Goal: Information Seeking & Learning: Learn about a topic

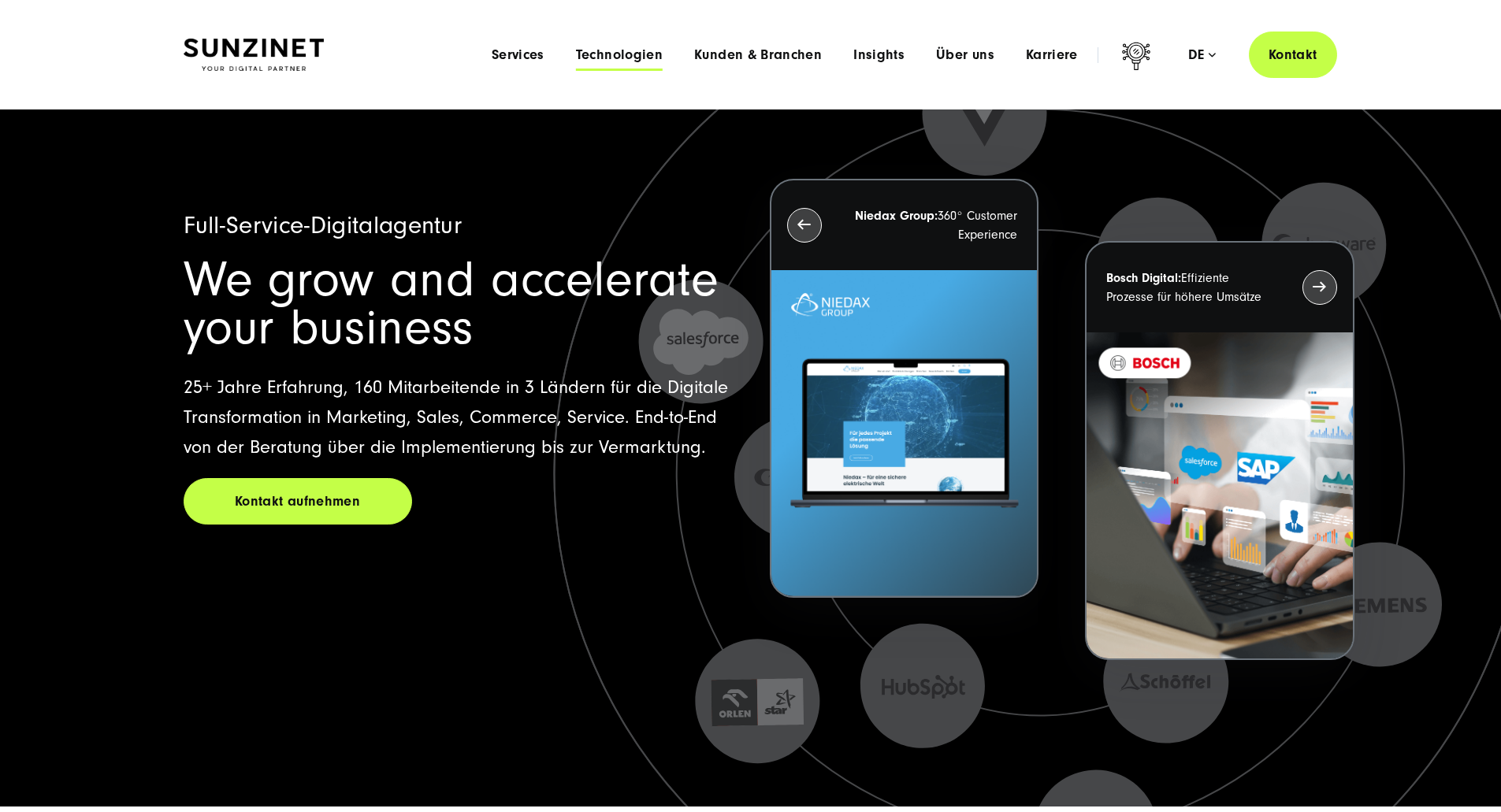
click at [576, 52] on span "Technologien" at bounding box center [619, 54] width 86 height 16
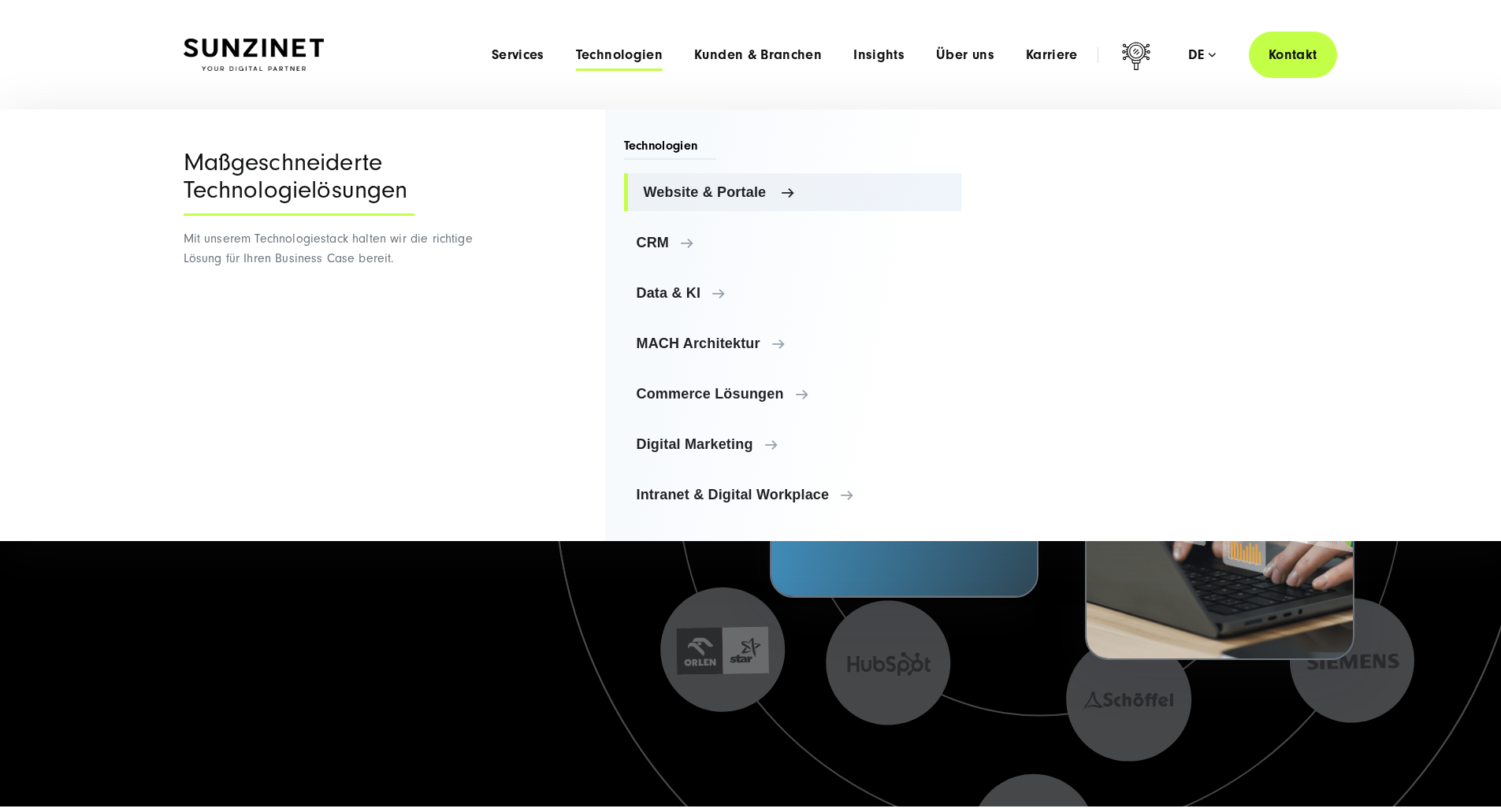
click at [680, 187] on span "Website & Portale" at bounding box center [796, 192] width 306 height 16
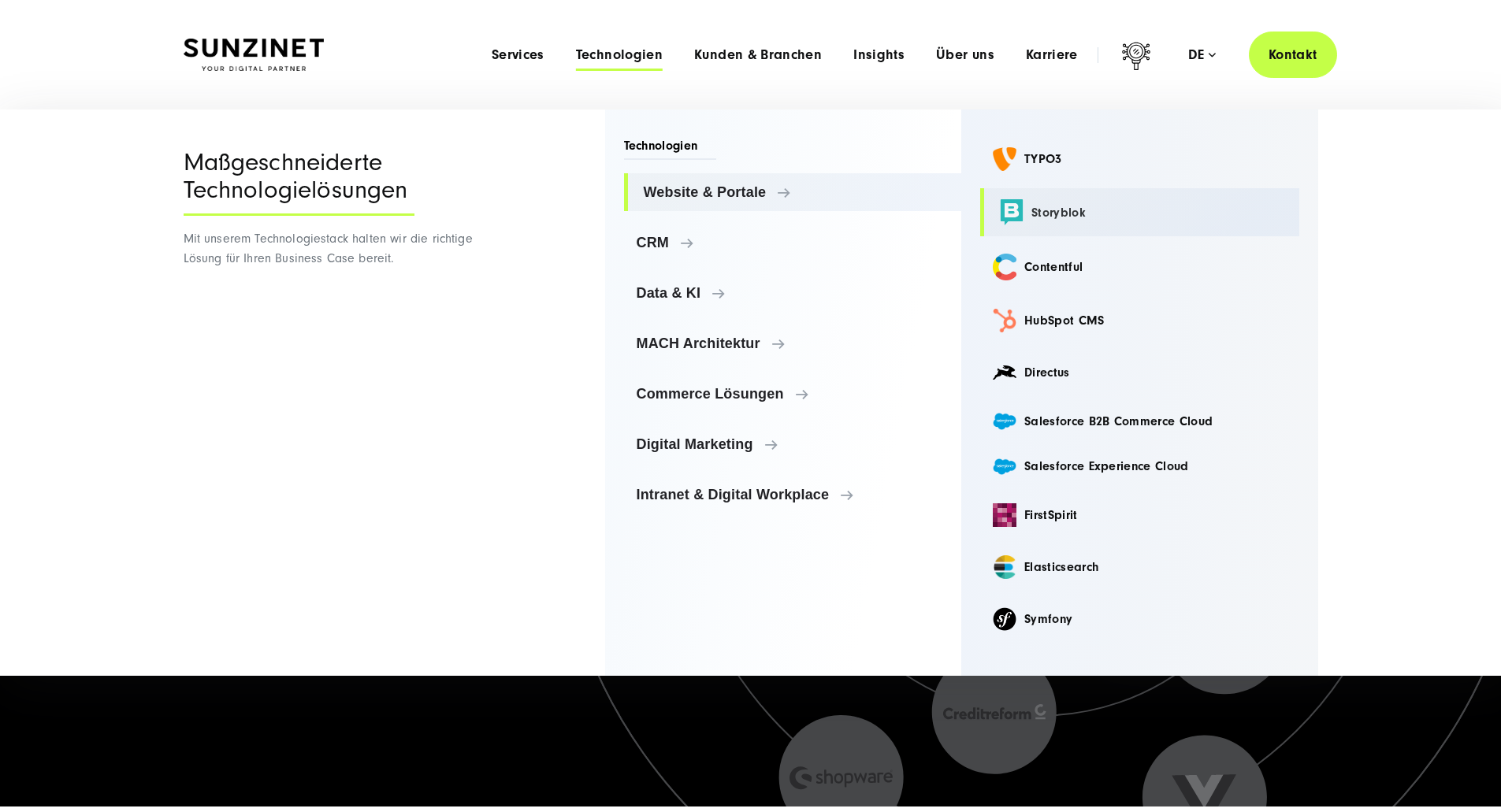
click at [1065, 211] on link "Storyblok" at bounding box center [1139, 212] width 319 height 48
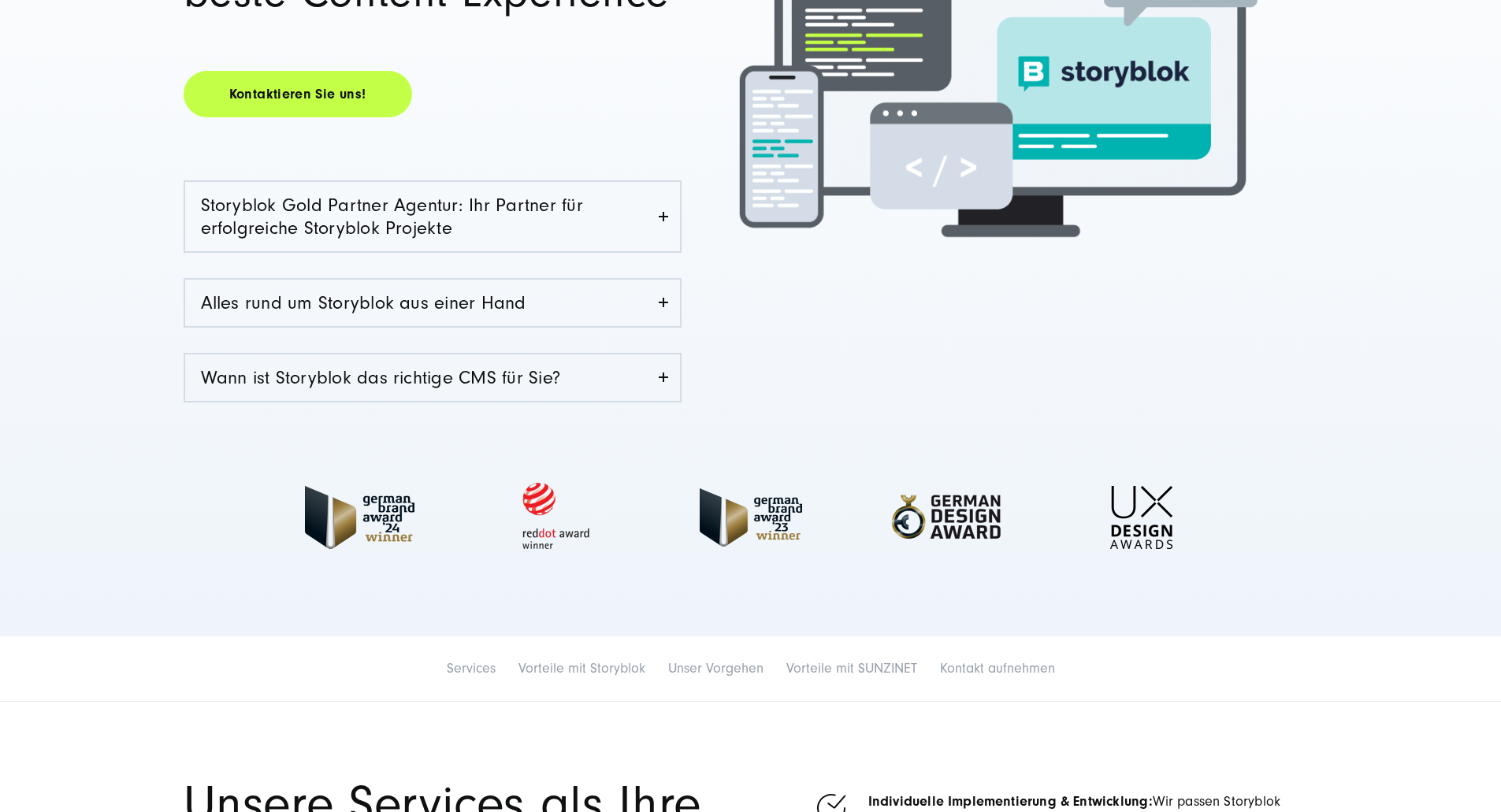
scroll to position [473, 0]
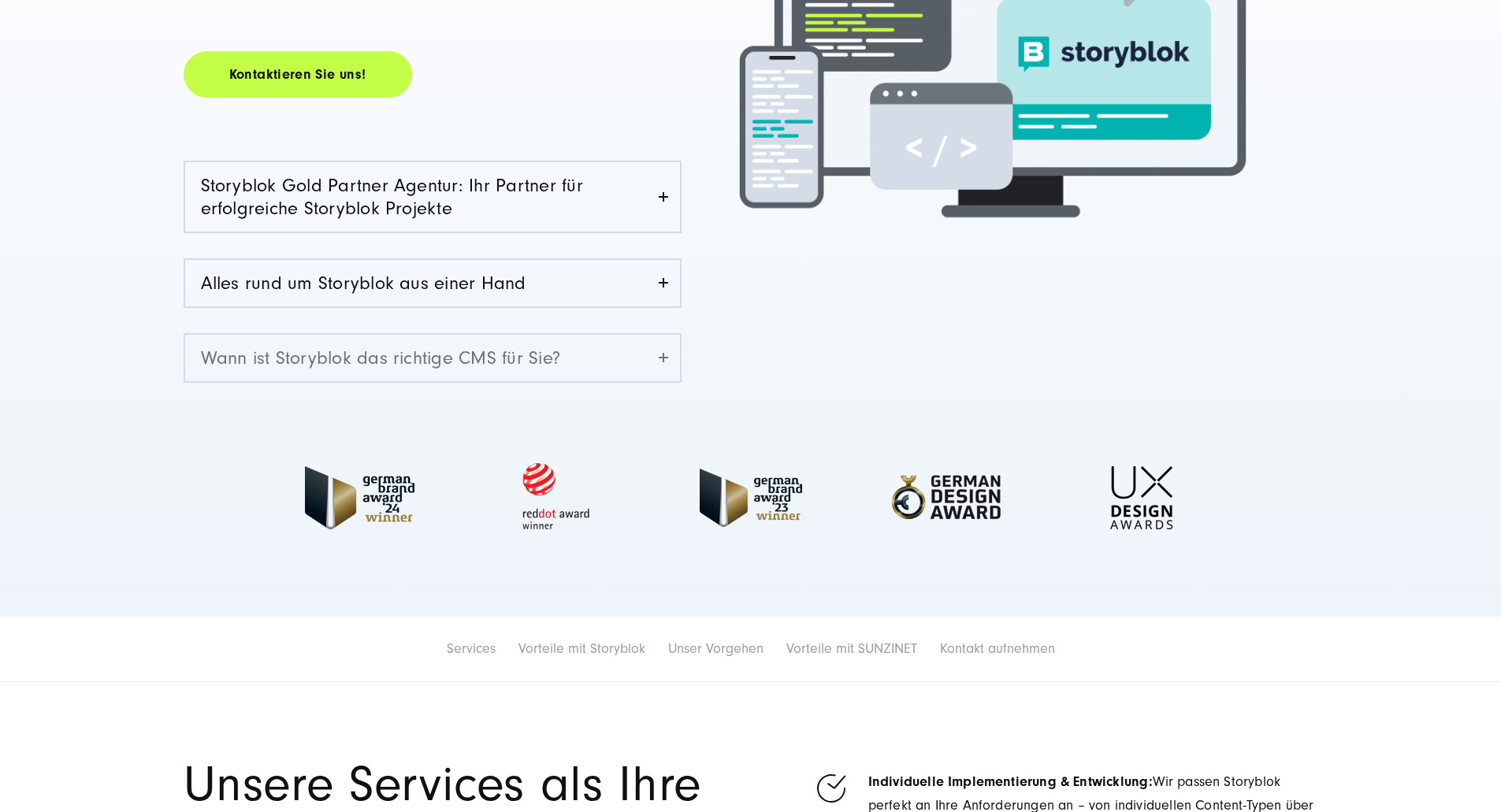
click at [655, 362] on link "Wann ist Storyblok das richtige CMS für Sie?" at bounding box center [433, 357] width 495 height 47
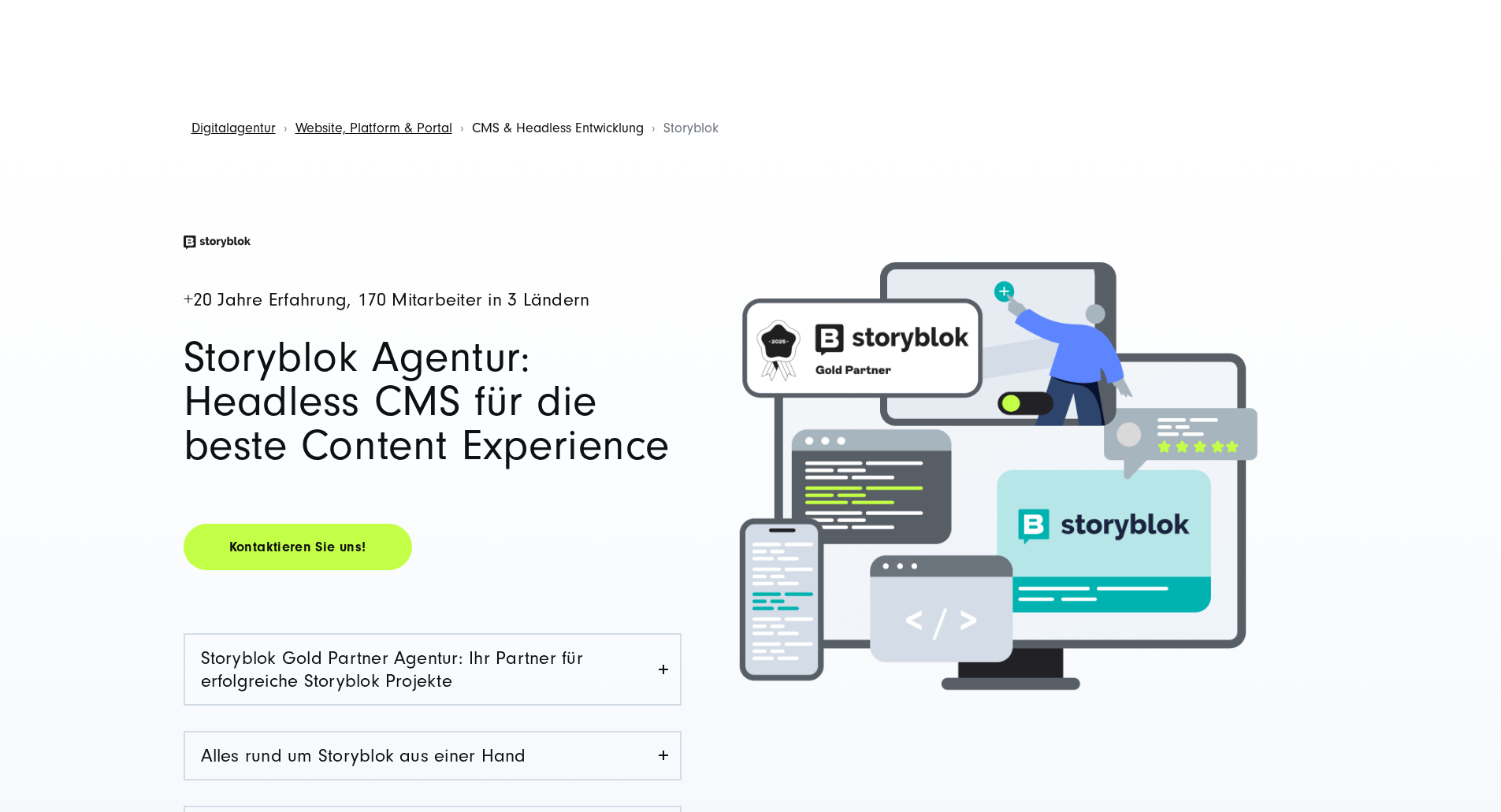
scroll to position [158, 0]
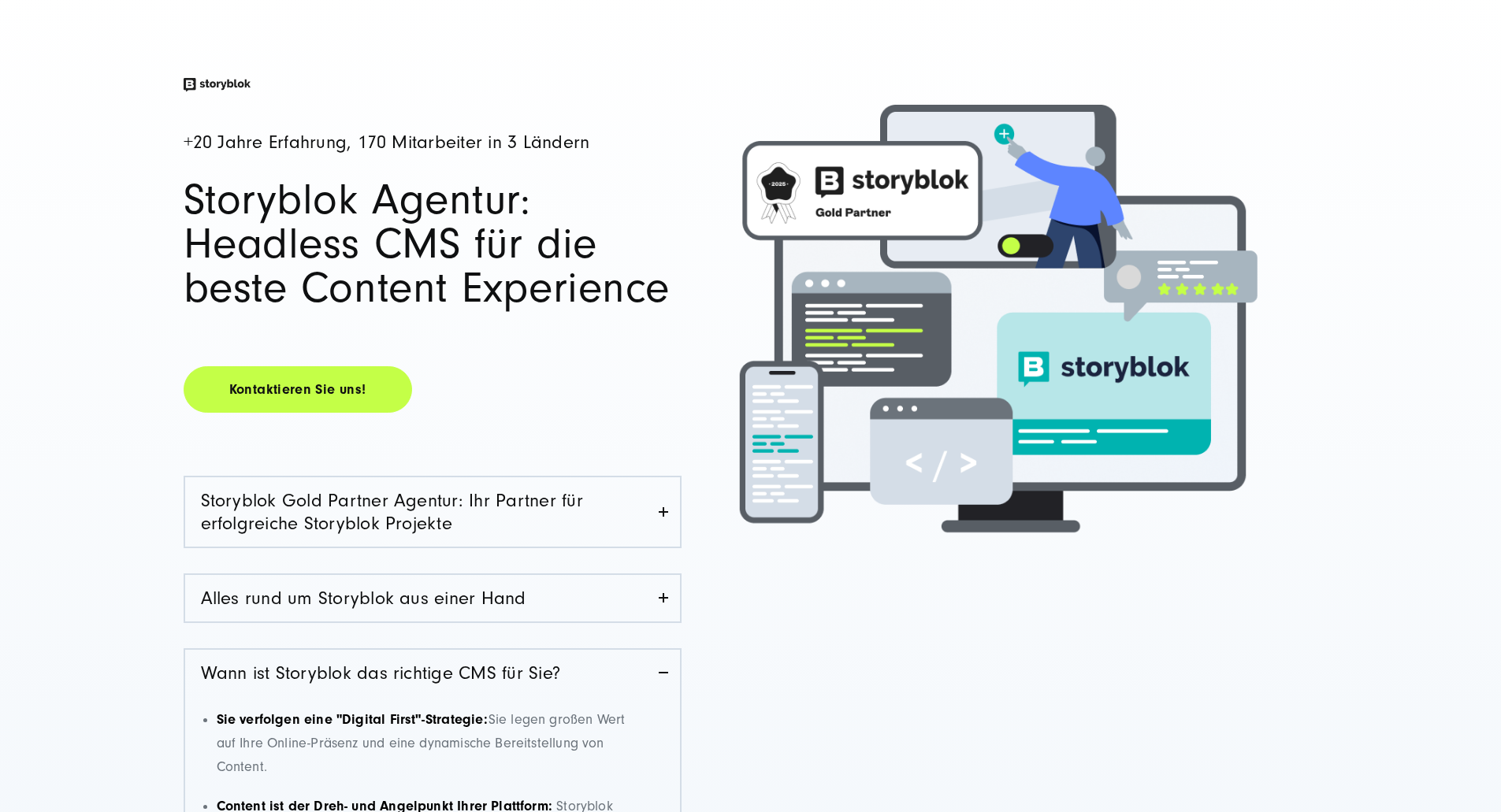
click at [828, 625] on div at bounding box center [1033, 618] width 567 height 1081
click at [664, 603] on link "Alles rund um Storyblok aus einer Hand" at bounding box center [433, 598] width 495 height 47
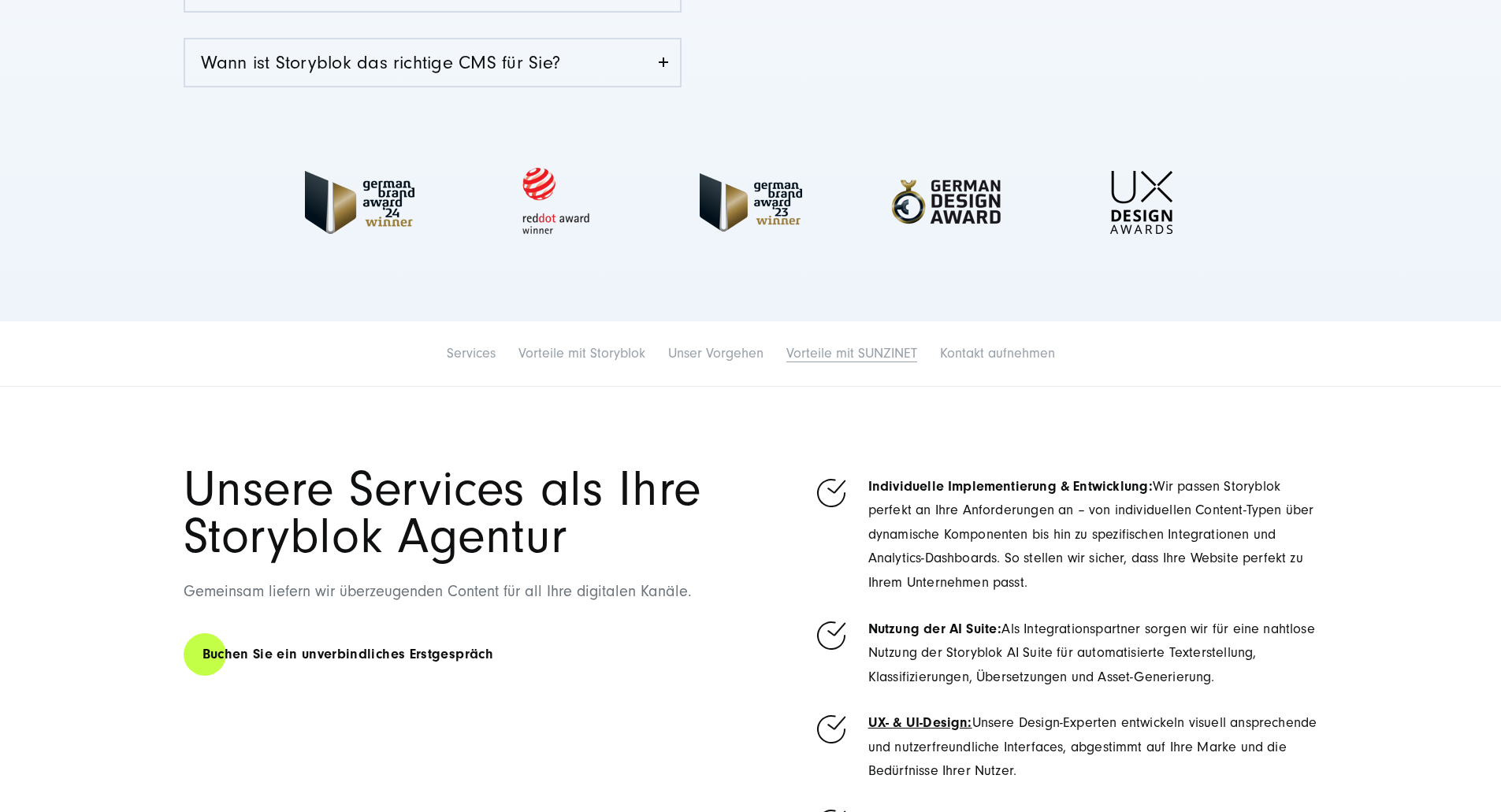
scroll to position [945, 0]
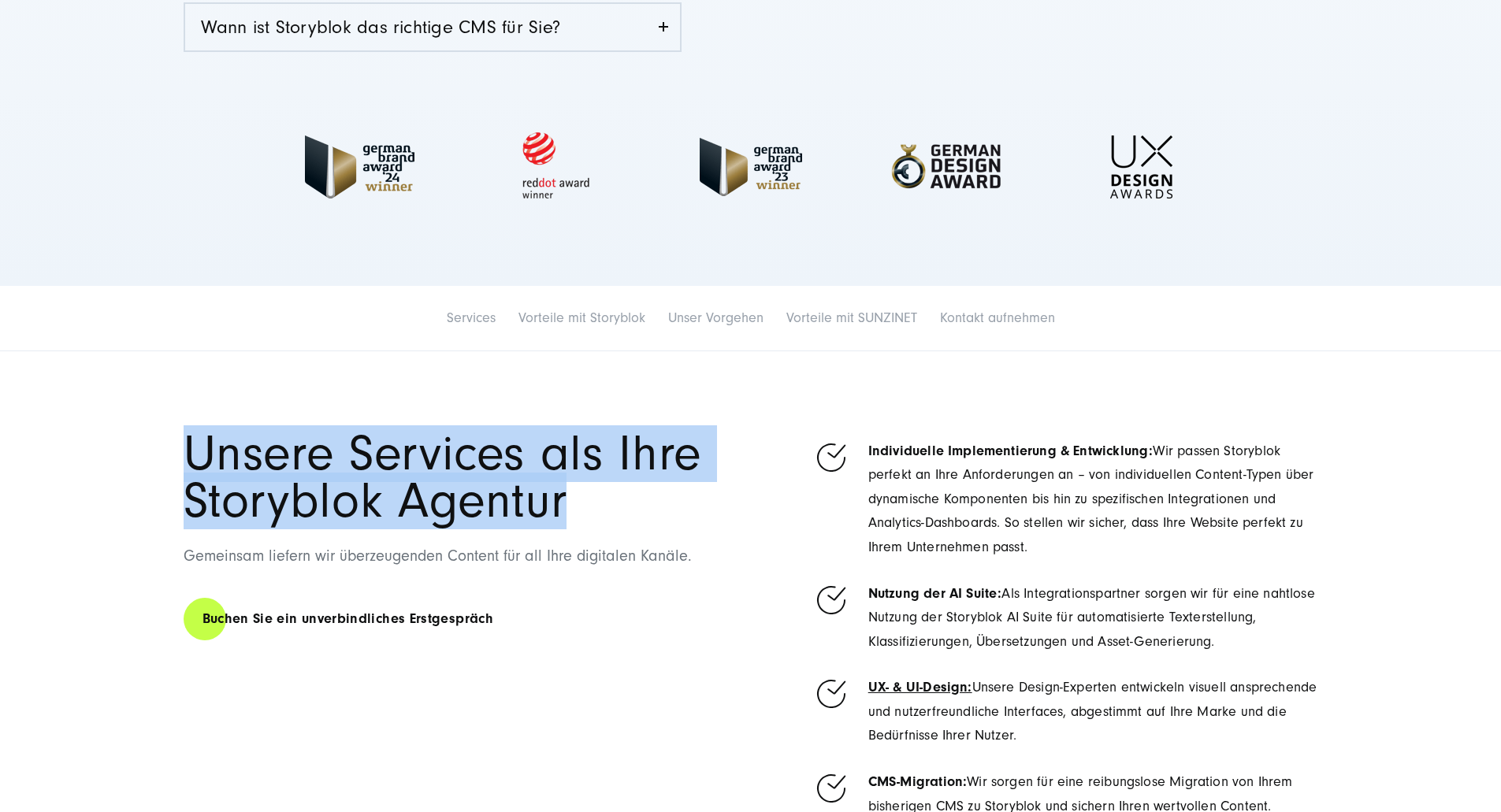
drag, startPoint x: 189, startPoint y: 557, endPoint x: 399, endPoint y: 710, distance: 259.8
click at [399, 526] on h1 "Unsere Services als Ihre Storyblok Agentur" at bounding box center [461, 478] width 556 height 96
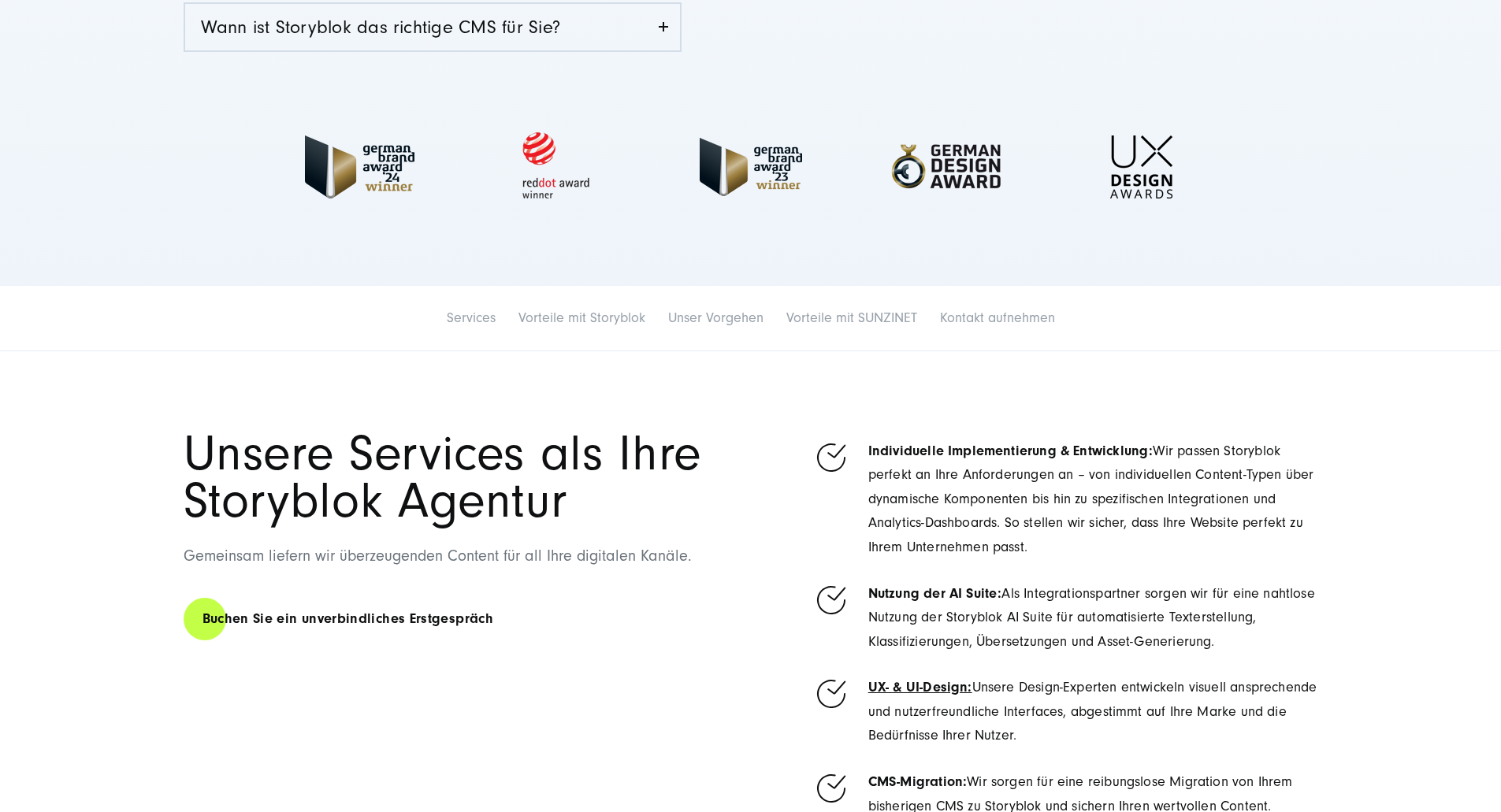
click at [1094, 451] on section "Unsere Services als Ihre Storyblok Agentur Gemeinsam liefern wir überzeugenden …" at bounding box center [750, 816] width 1501 height 930
